Goal: Task Accomplishment & Management: Use online tool/utility

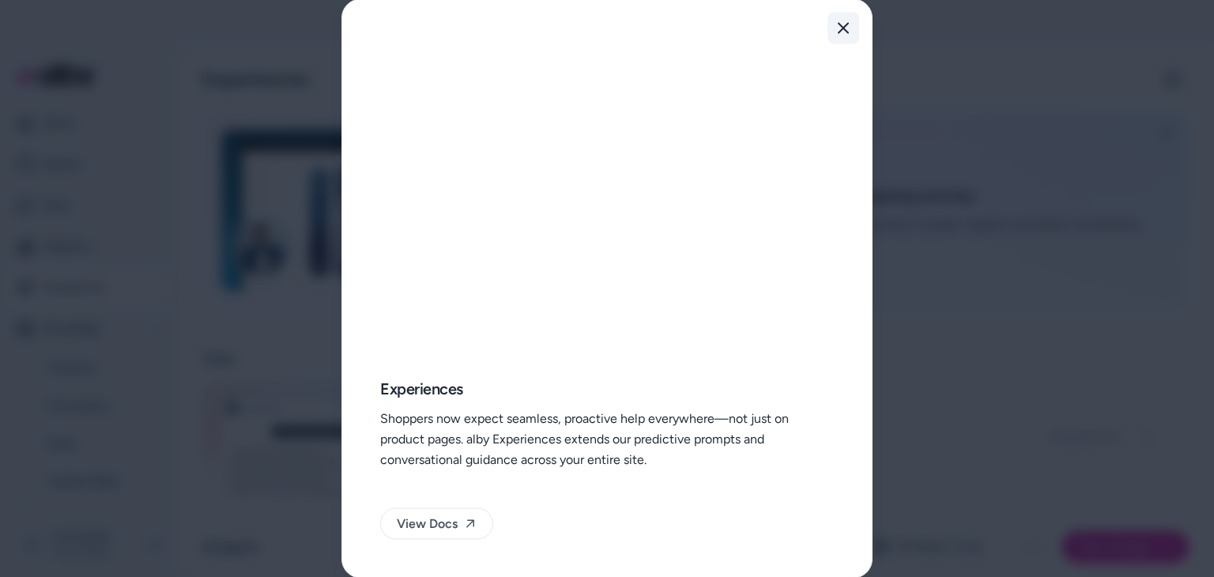
click at [840, 28] on icon "button" at bounding box center [843, 28] width 13 height 13
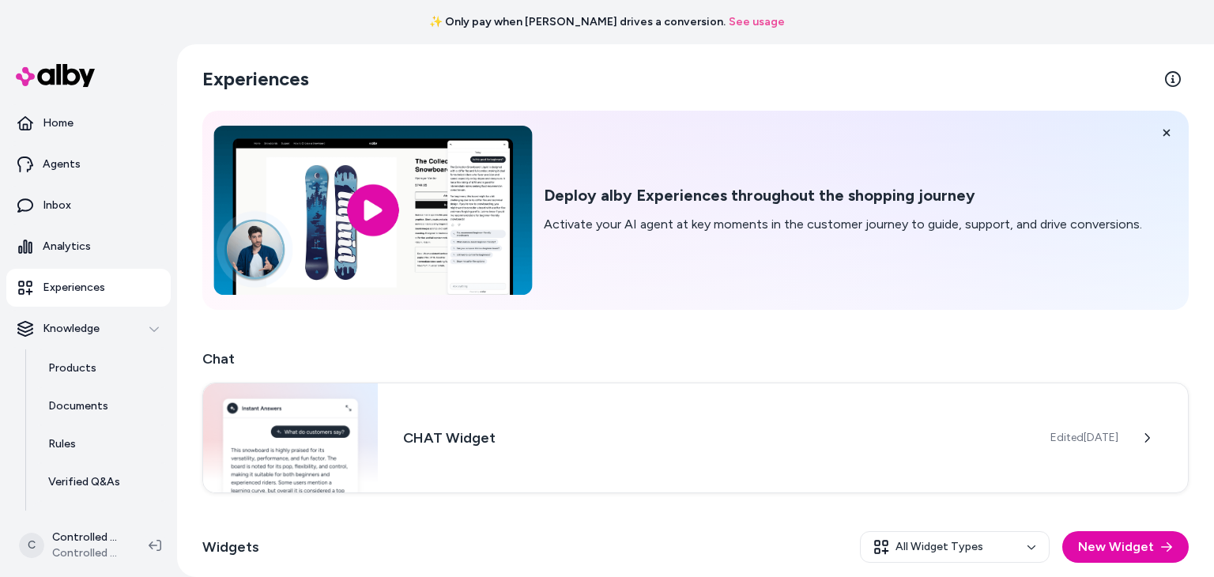
click at [379, 213] on input "image" at bounding box center [372, 210] width 318 height 169
click at [379, 203] on input "image" at bounding box center [372, 210] width 318 height 169
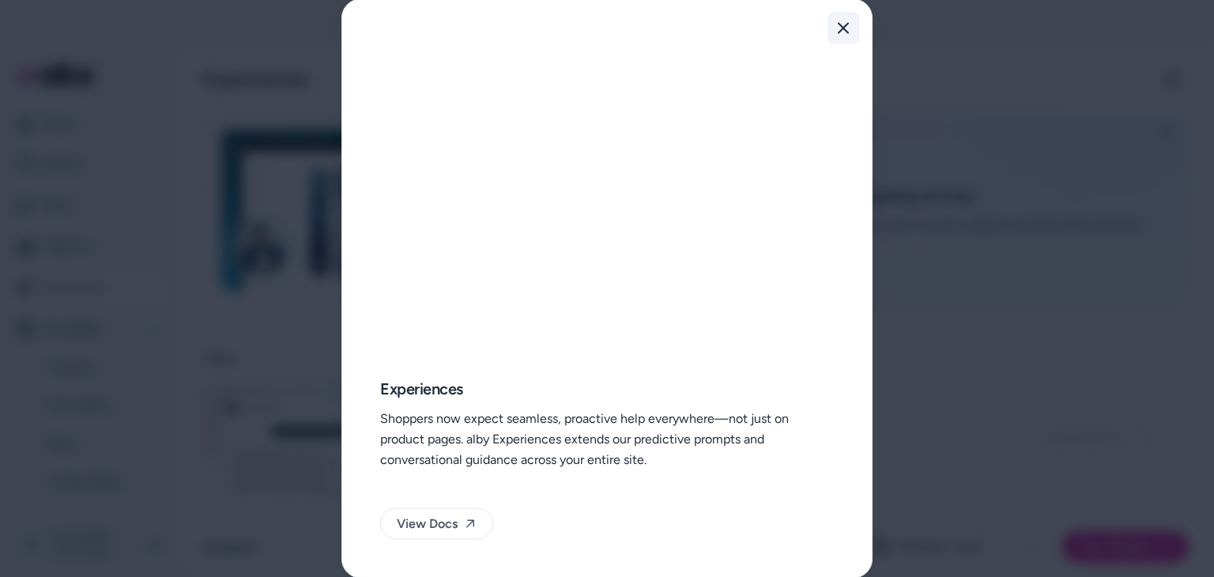
click at [850, 28] on button "Close" at bounding box center [843, 29] width 32 height 32
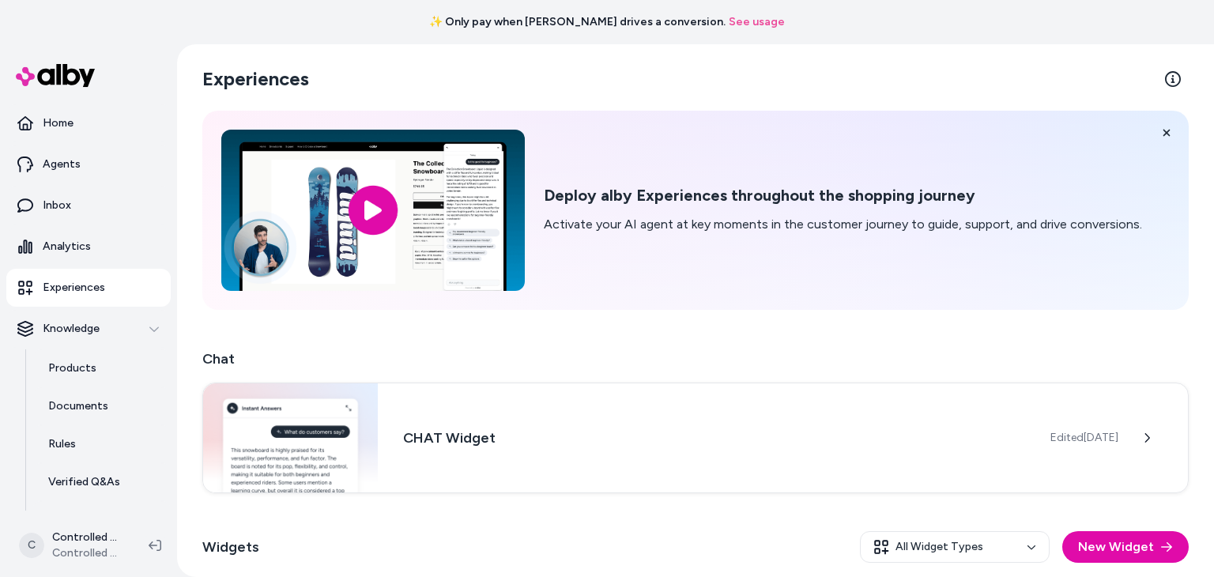
scroll to position [138, 0]
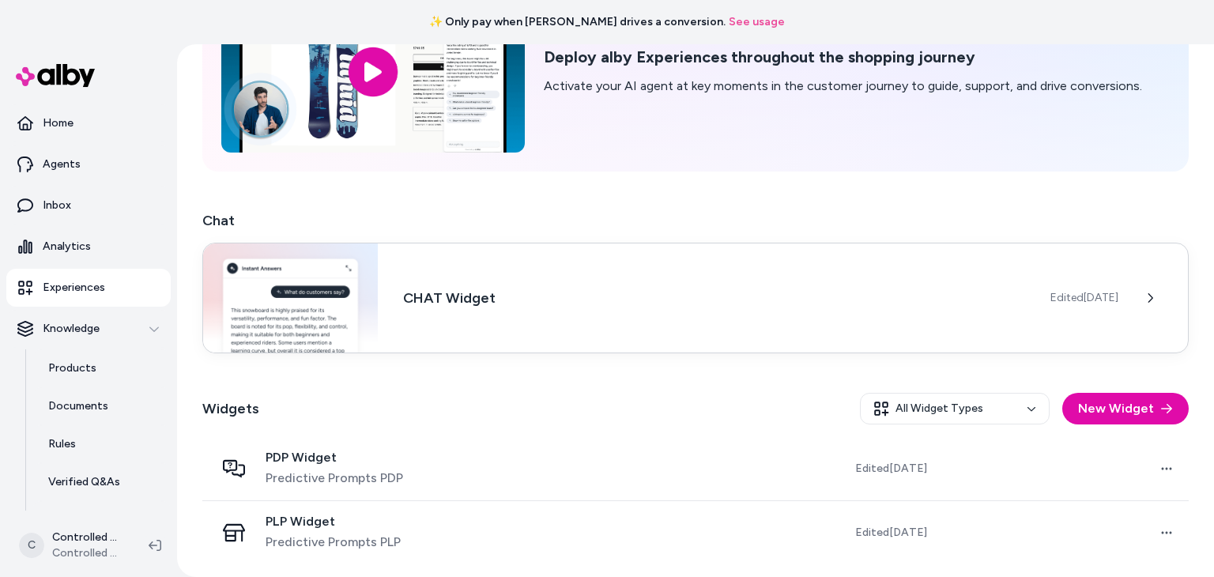
click at [526, 296] on h3 "CHAT Widget" at bounding box center [714, 298] width 622 height 22
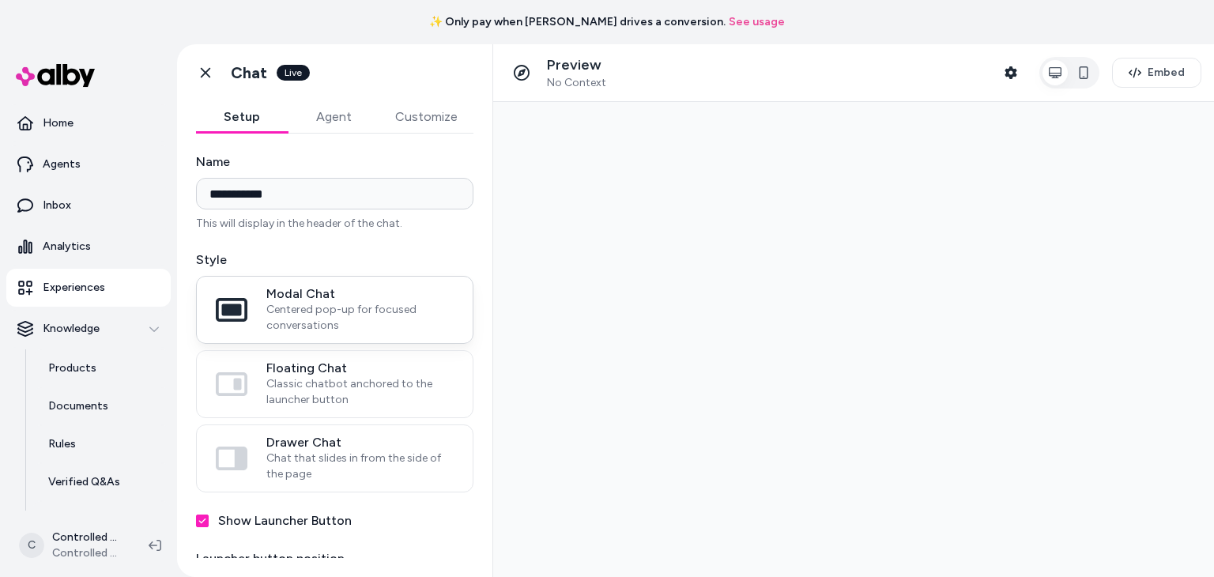
scroll to position [45, 0]
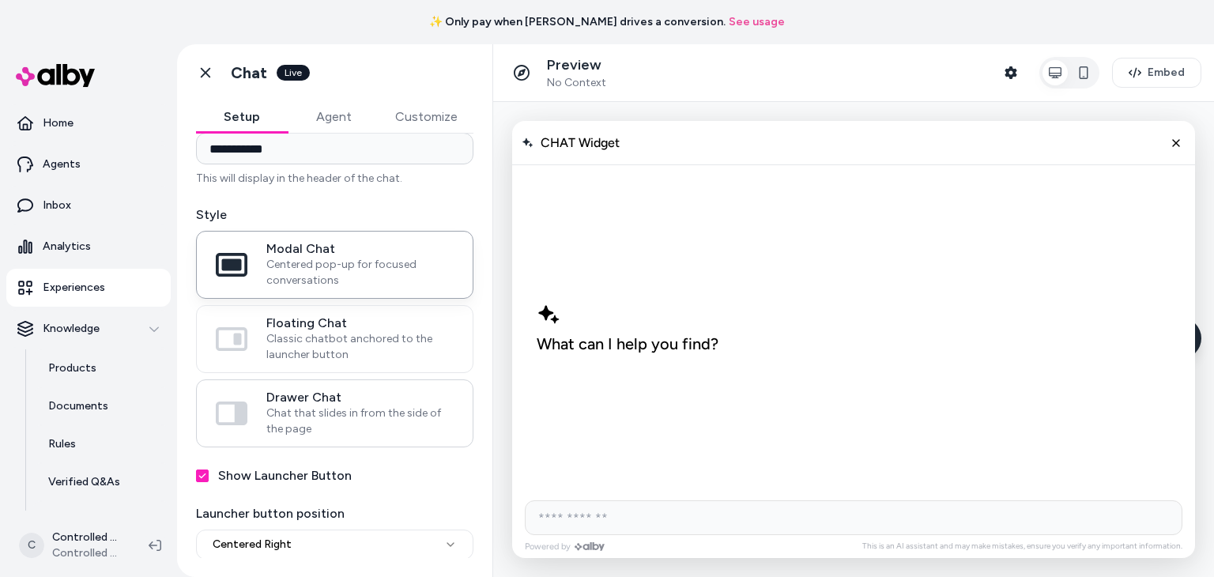
click at [355, 405] on span "Chat that slides in from the side of the page" at bounding box center [359, 421] width 187 height 32
click at [0, 0] on button "Drawer Chat Chat that slides in from the side of the page" at bounding box center [0, 0] width 0 height 0
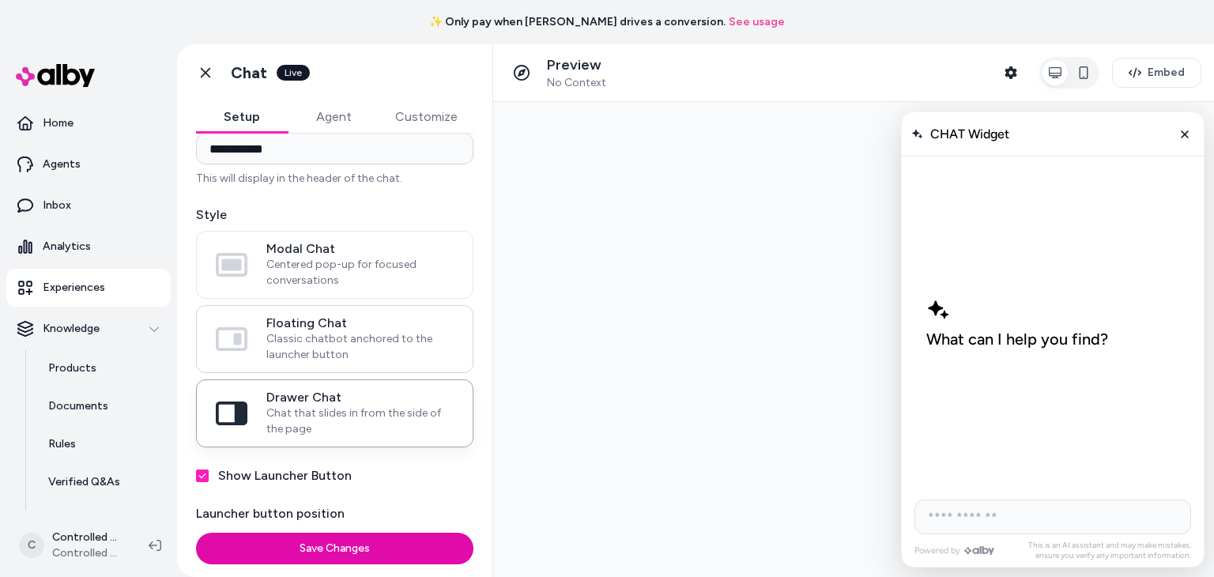
click at [360, 337] on span "Classic chatbot anchored to the launcher button" at bounding box center [359, 347] width 187 height 32
click at [0, 0] on button "Floating Chat Classic chatbot anchored to the launcher button" at bounding box center [0, 0] width 0 height 0
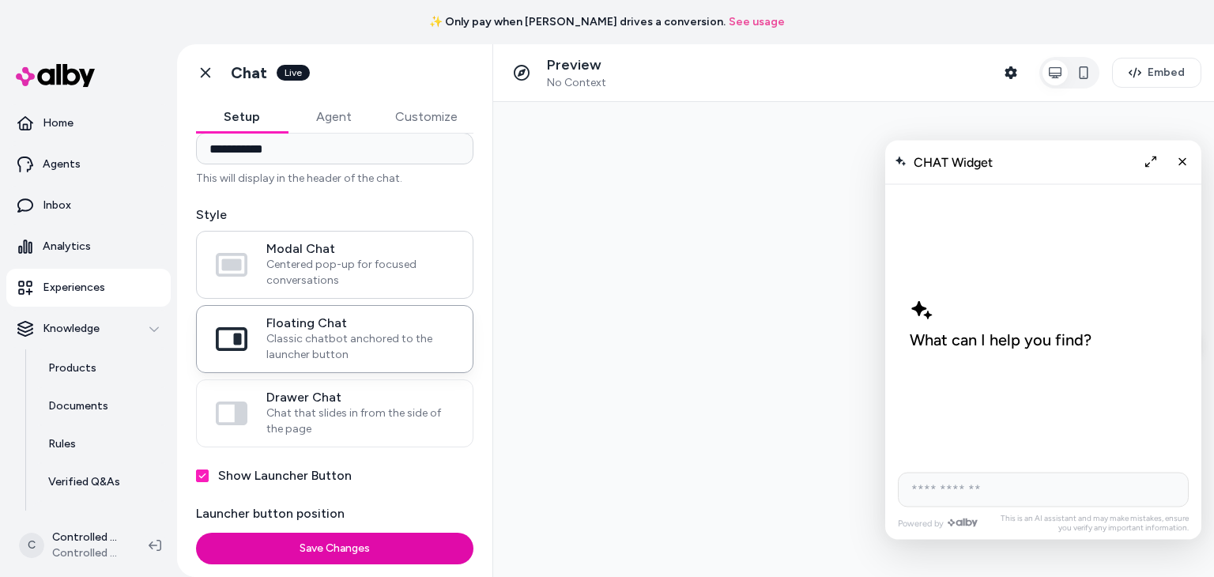
click at [370, 266] on span "Centered pop-up for focused conversations" at bounding box center [359, 273] width 187 height 32
click at [0, 0] on button "Modal Chat Centered pop-up for focused conversations" at bounding box center [0, 0] width 0 height 0
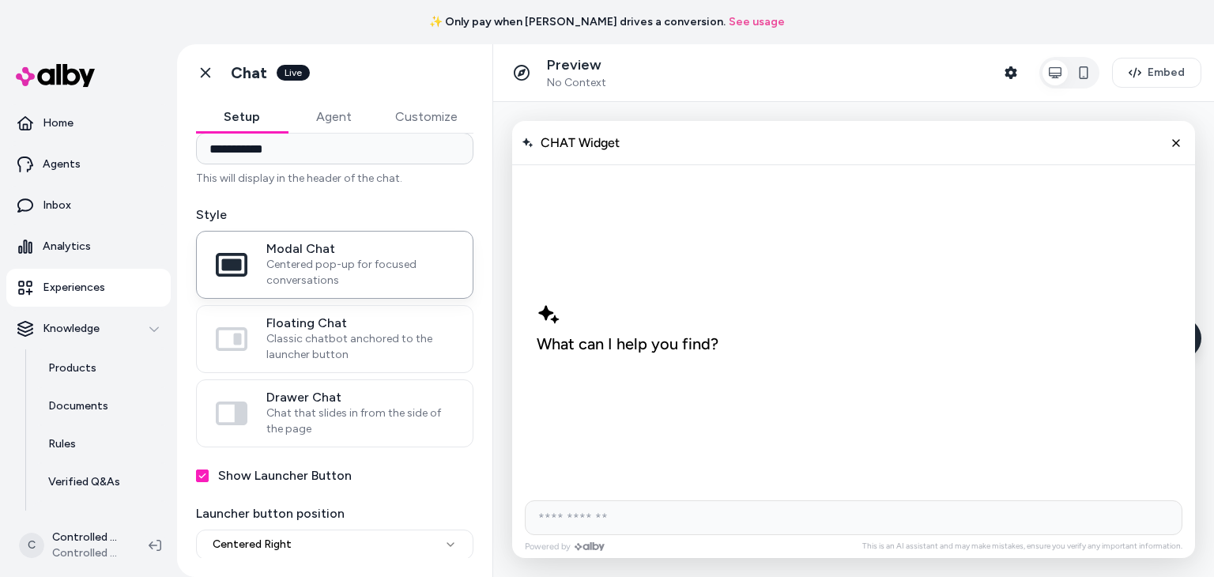
scroll to position [0, 0]
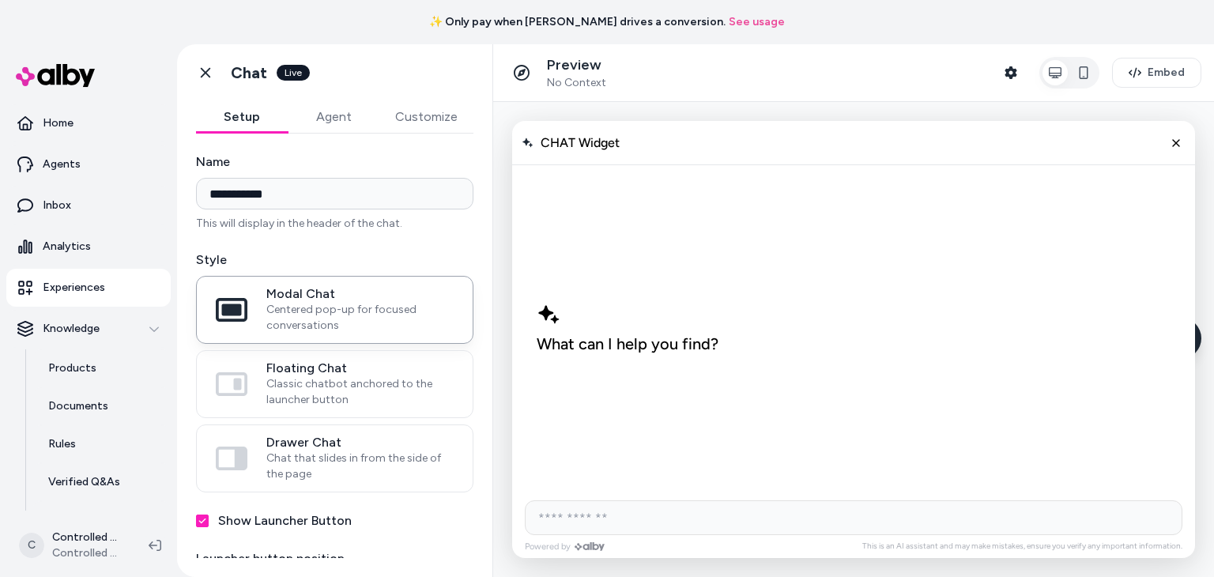
click at [348, 115] on button "Agent" at bounding box center [334, 117] width 92 height 32
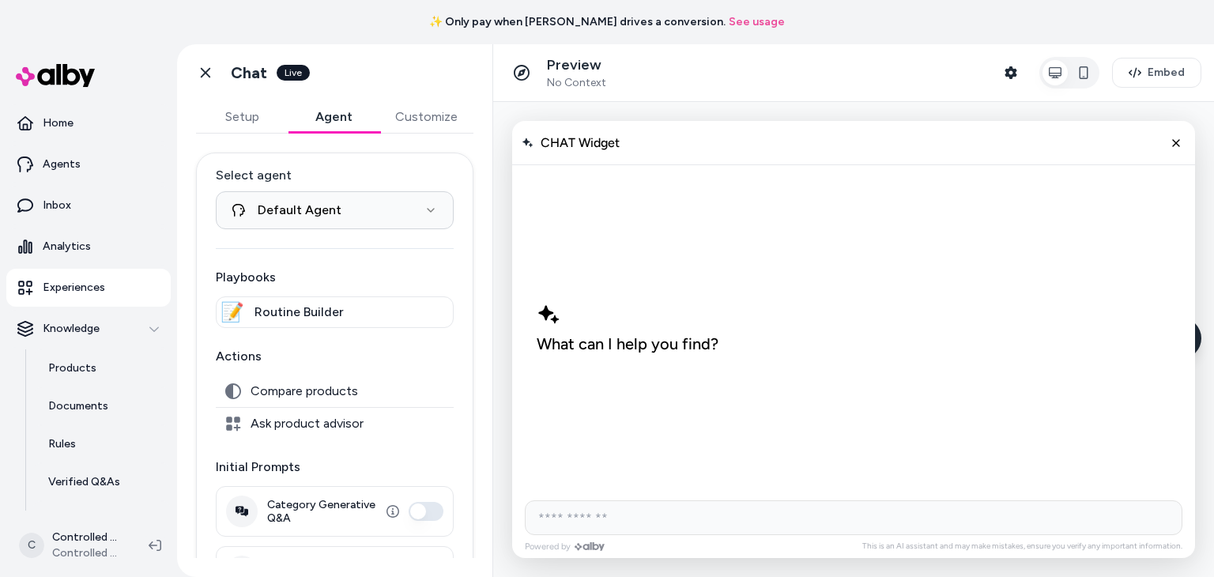
click at [253, 99] on div "Go back Chat Live" at bounding box center [334, 72] width 315 height 57
click at [250, 105] on button "Setup" at bounding box center [242, 117] width 92 height 32
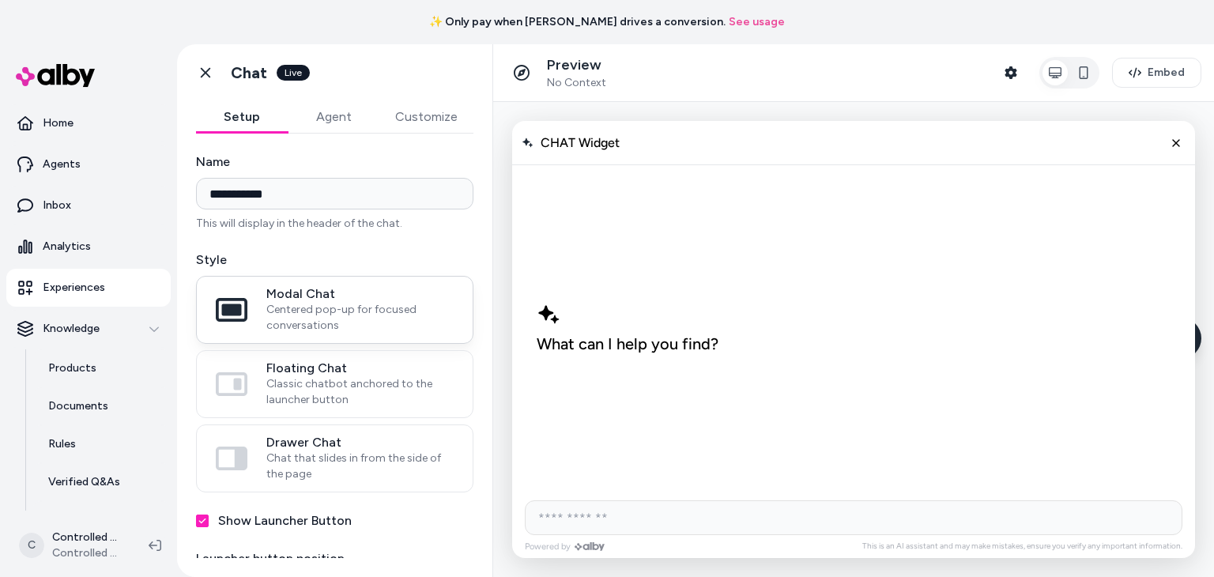
scroll to position [45, 0]
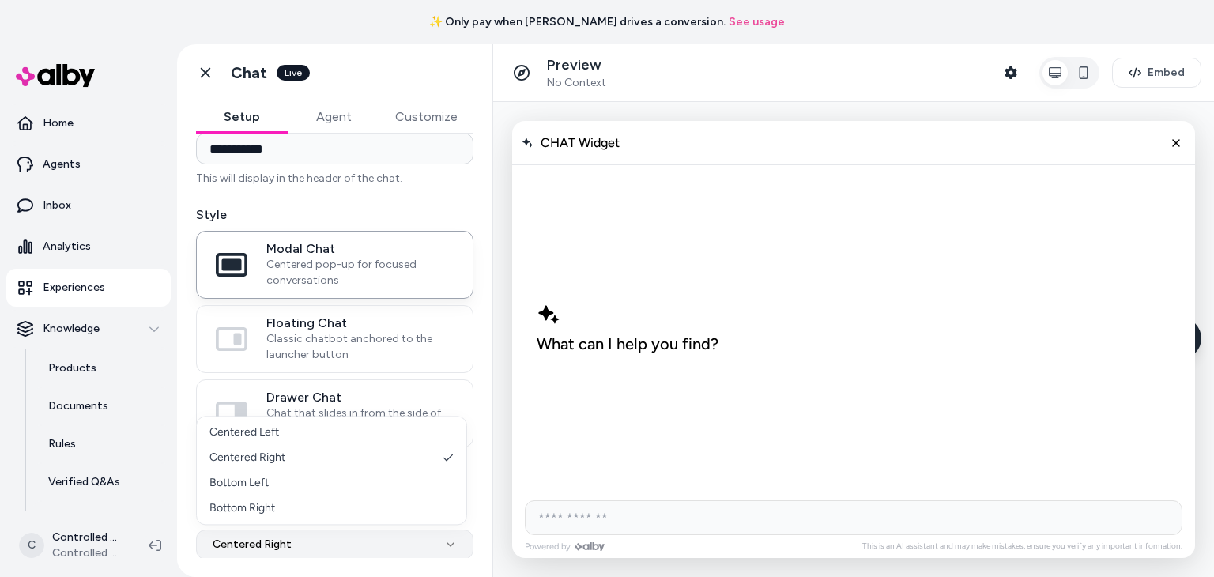
click at [337, 545] on html "**********" at bounding box center [607, 288] width 1214 height 577
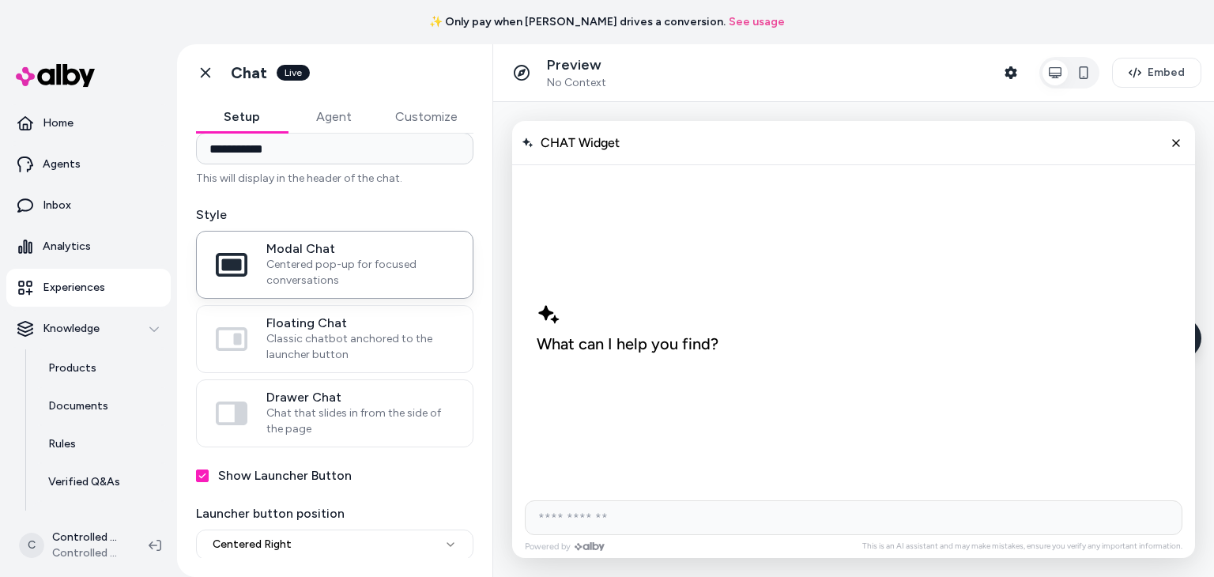
click at [342, 541] on html "**********" at bounding box center [607, 288] width 1214 height 577
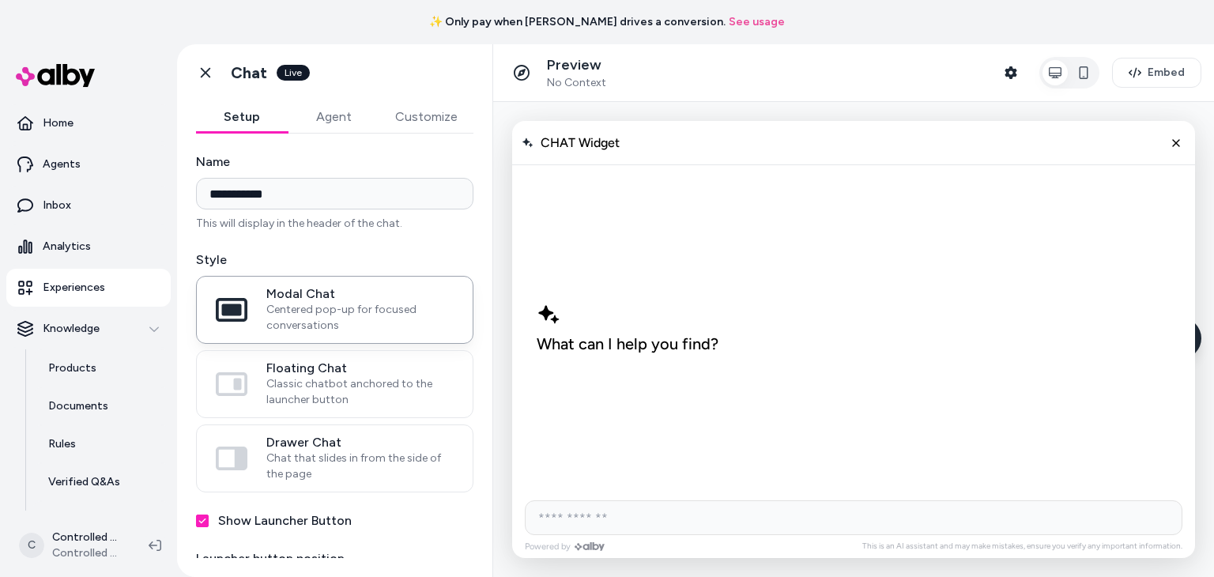
click at [349, 109] on button "Agent" at bounding box center [334, 117] width 92 height 32
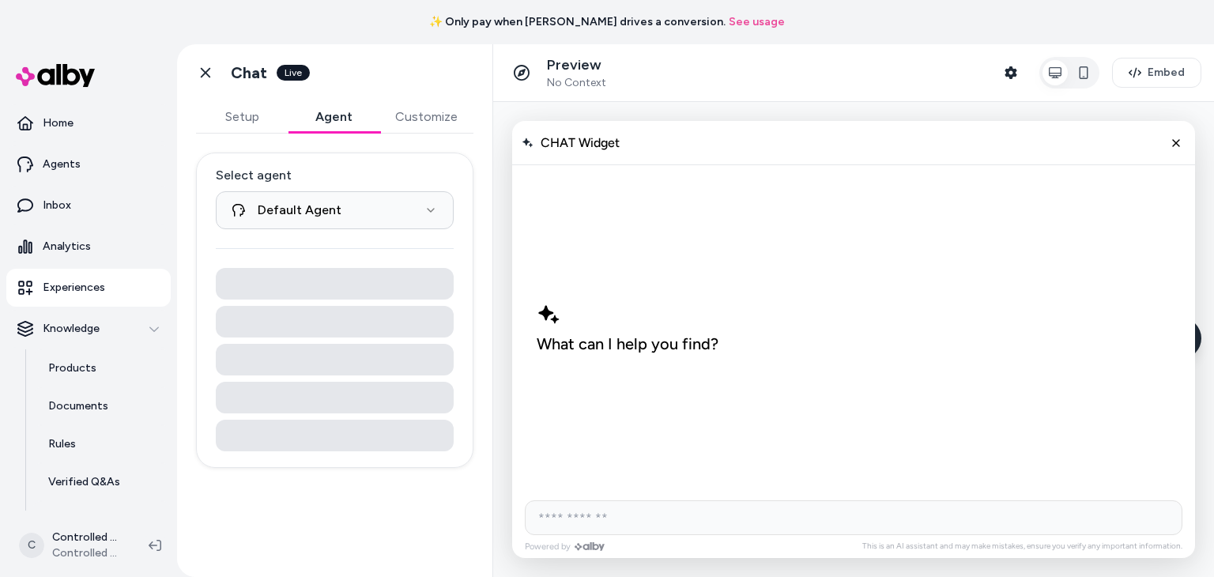
click at [421, 119] on button "Customize" at bounding box center [426, 117] width 94 height 32
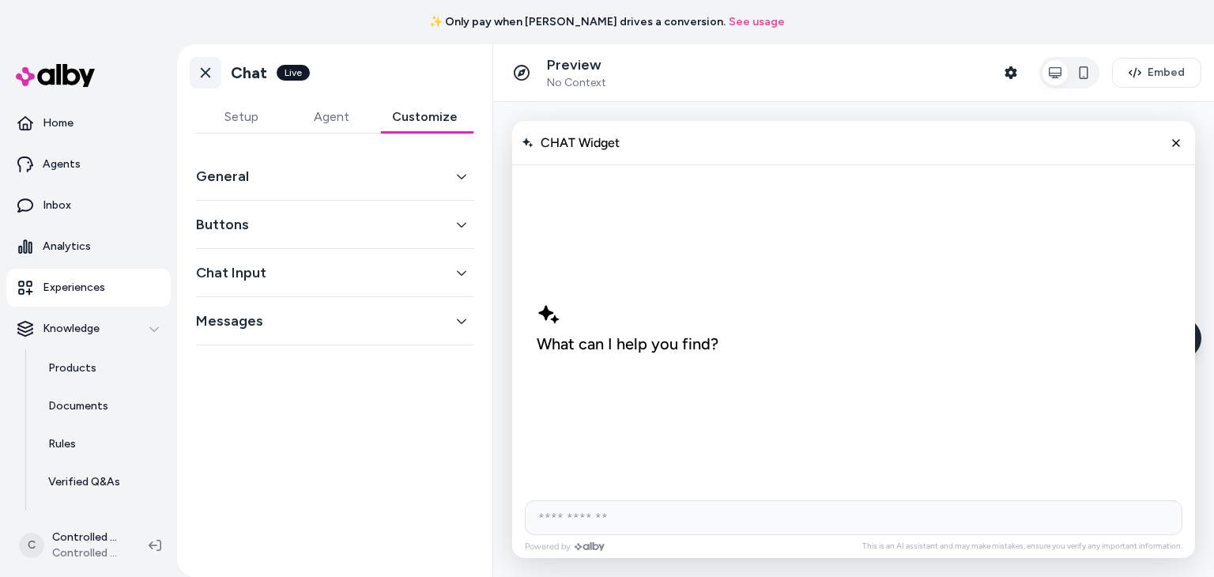
click at [203, 70] on icon at bounding box center [206, 73] width 16 height 16
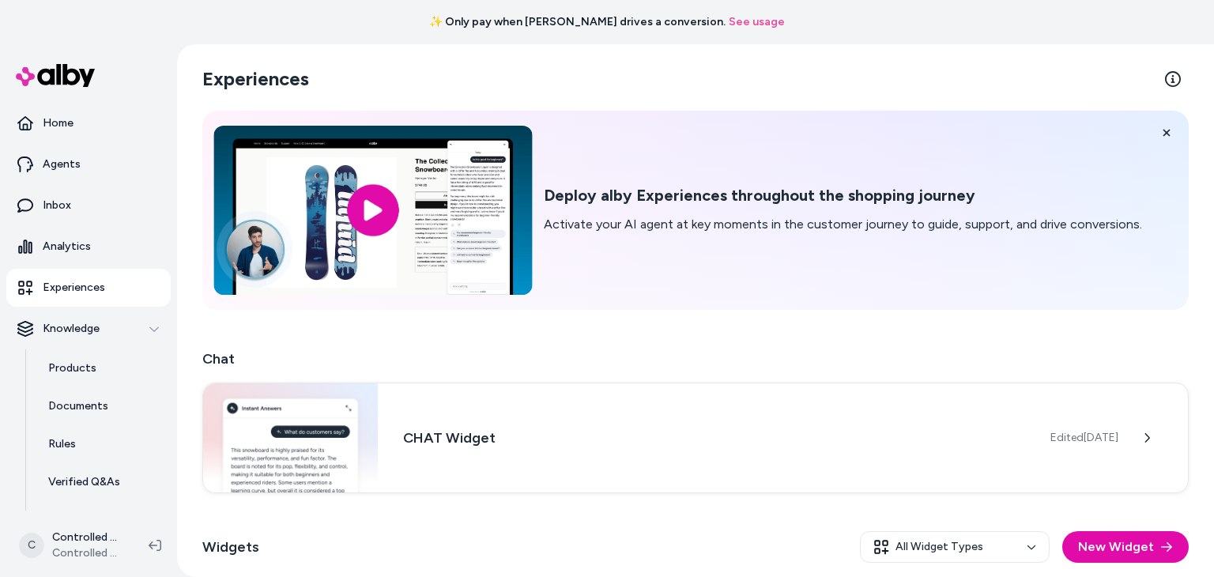
scroll to position [138, 0]
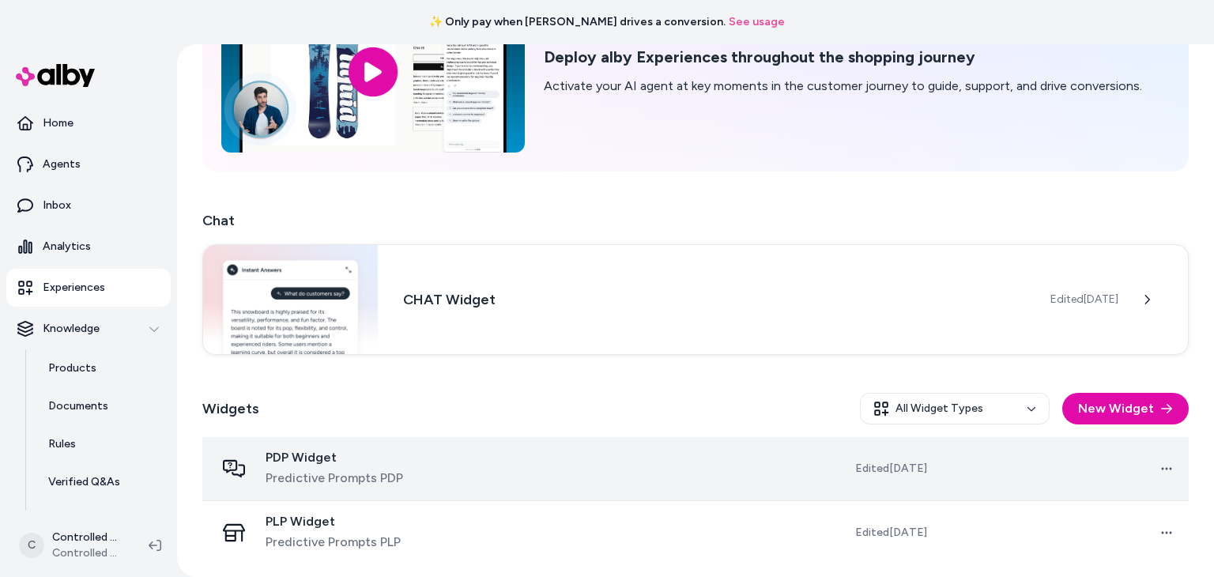
click at [374, 475] on span "Predictive Prompts PDP" at bounding box center [335, 478] width 138 height 19
click at [785, 485] on td "Edited [DATE]" at bounding box center [837, 469] width 204 height 64
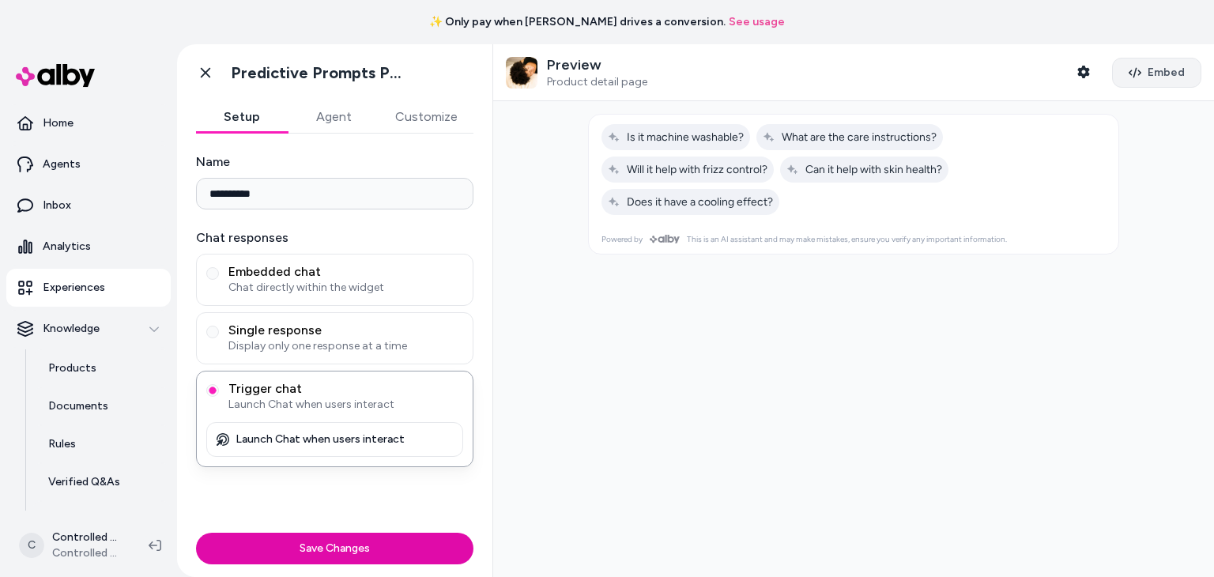
click at [1169, 67] on span "Embed" at bounding box center [1165, 73] width 37 height 16
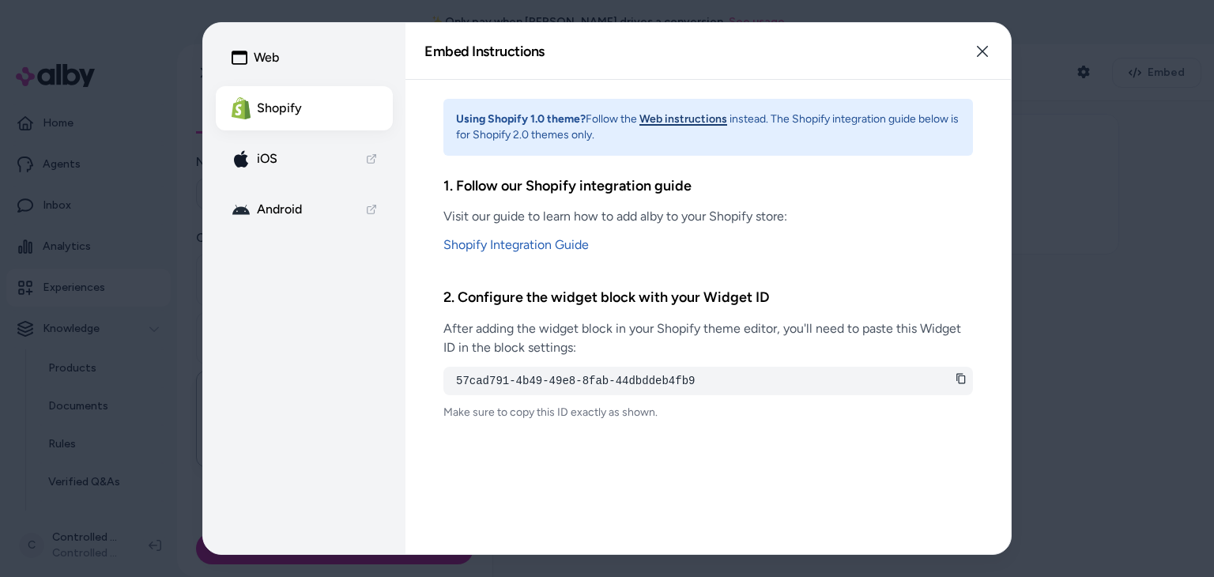
click at [403, 181] on div "Web Shopify iOS Android" at bounding box center [304, 288] width 202 height 531
click at [956, 380] on icon at bounding box center [960, 378] width 11 height 11
